Goal: Find specific page/section: Find specific page/section

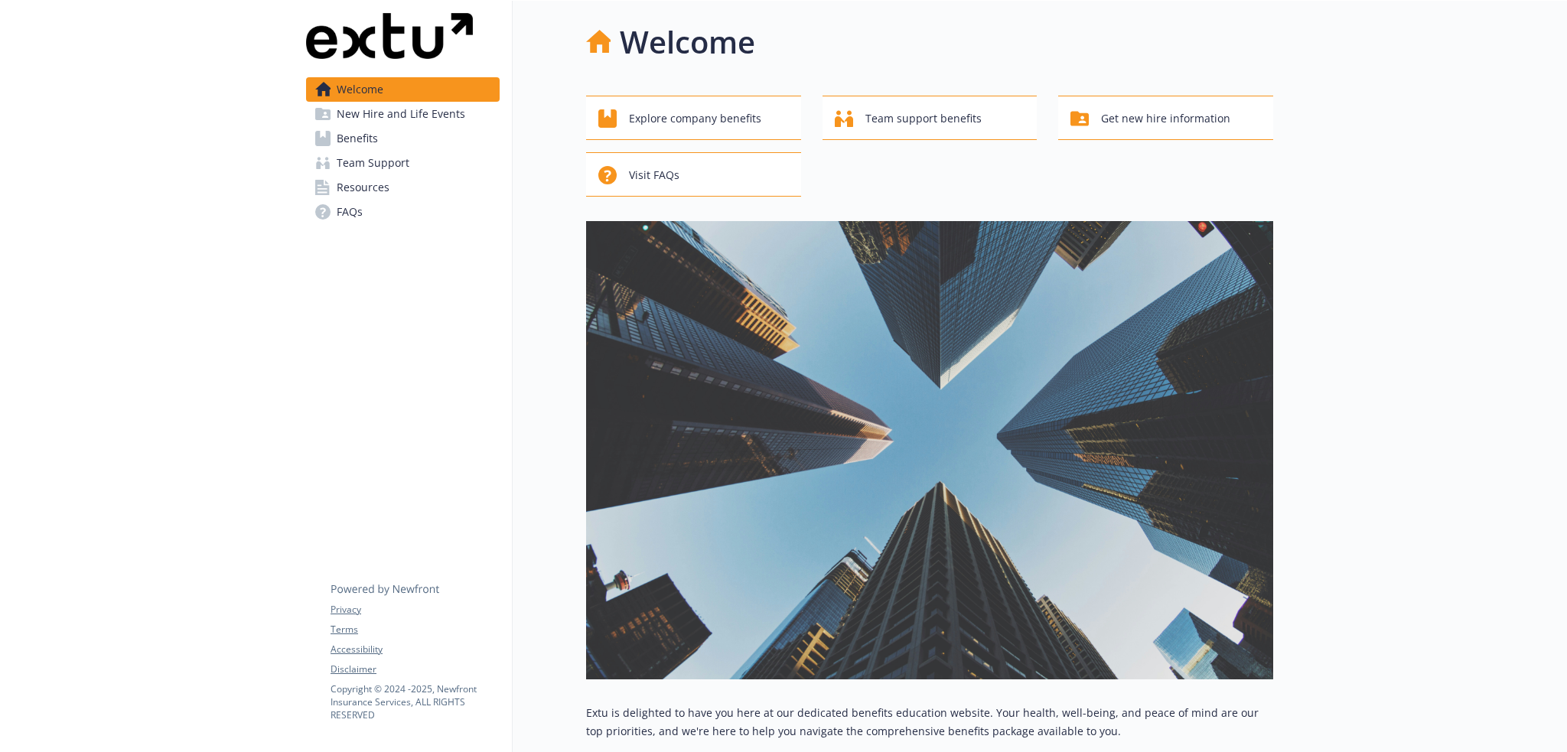
click at [426, 113] on span "New Hire and Life Events" at bounding box center [401, 114] width 129 height 24
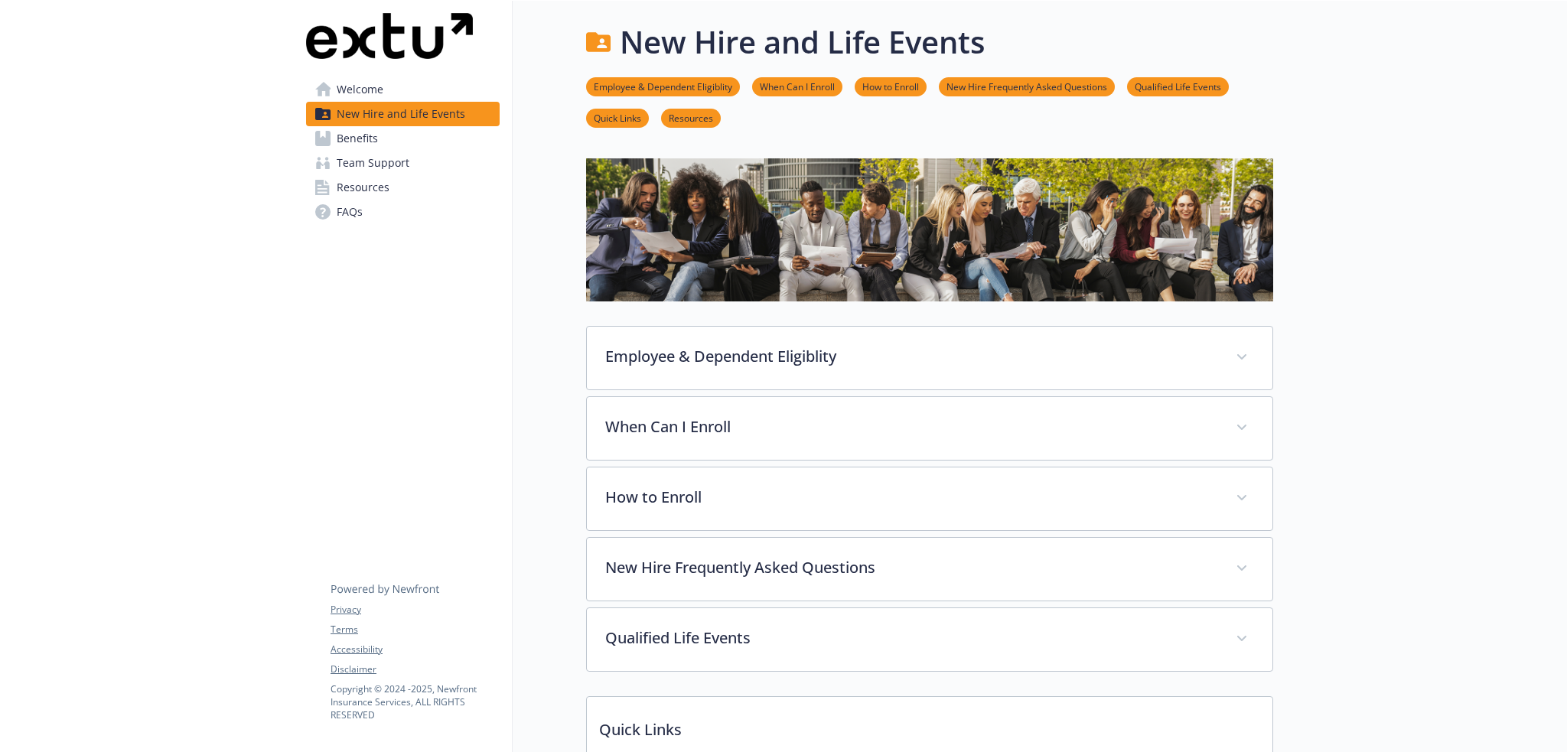
click at [347, 88] on span "Welcome" at bounding box center [360, 89] width 47 height 24
